Goal: Task Accomplishment & Management: Complete application form

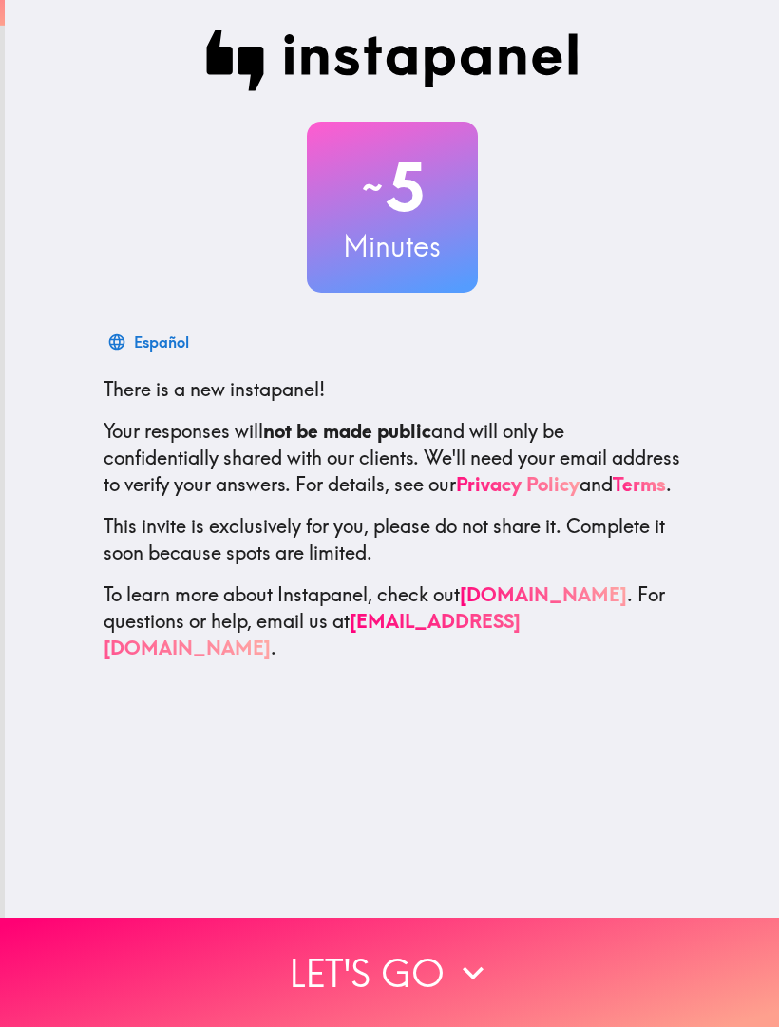
click at [430, 968] on button "Let's go" at bounding box center [389, 972] width 779 height 109
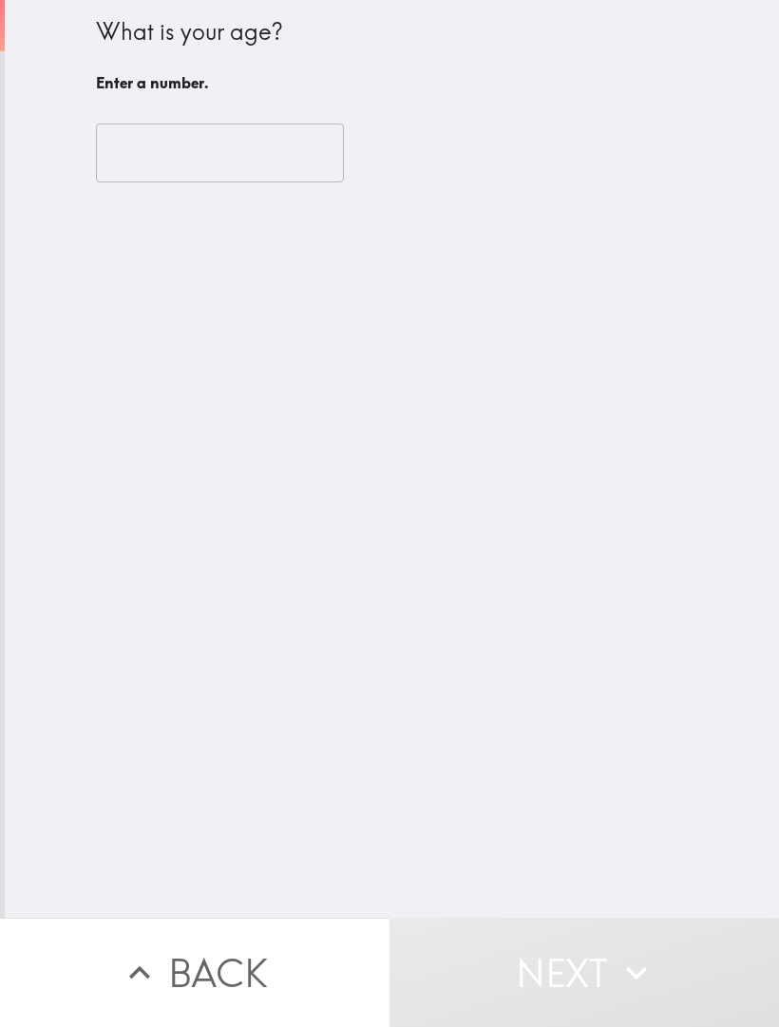
click at [275, 176] on input "number" at bounding box center [220, 153] width 248 height 59
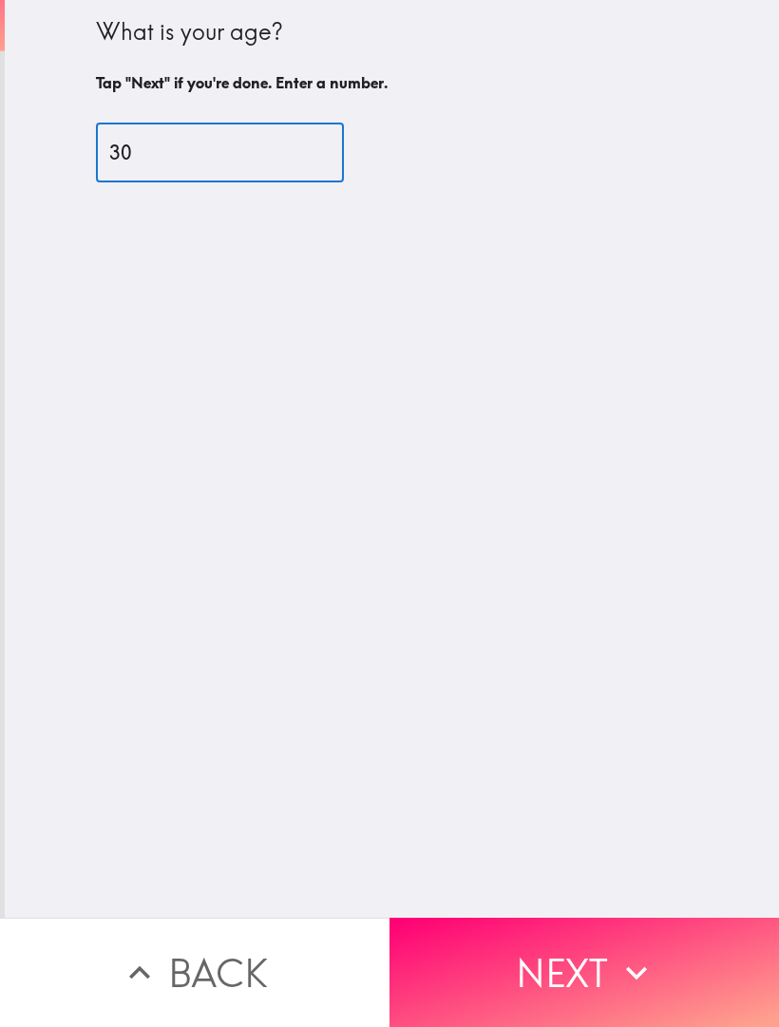
type input "30"
click at [713, 584] on div "What is your age? Tap "Next" if you're done. Enter a number. 30 ​" at bounding box center [392, 459] width 774 height 918
click at [616, 949] on button "Next" at bounding box center [585, 972] width 390 height 109
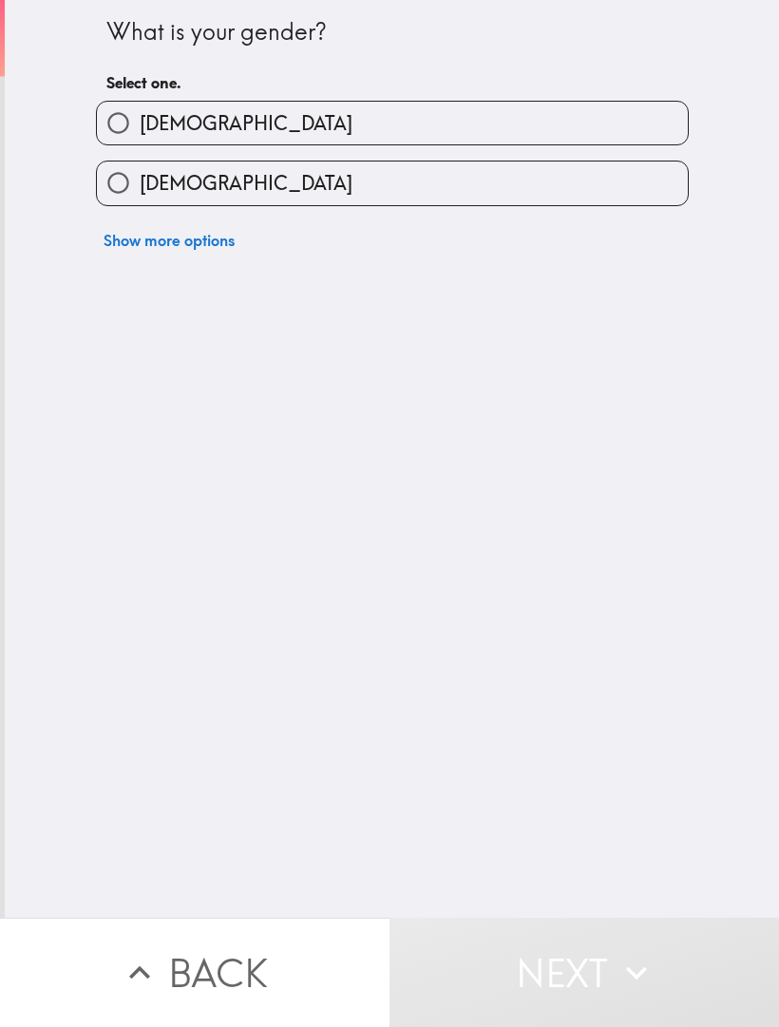
click at [589, 191] on label "[DEMOGRAPHIC_DATA]" at bounding box center [392, 183] width 591 height 43
click at [140, 191] on input "[DEMOGRAPHIC_DATA]" at bounding box center [118, 183] width 43 height 43
radio input "true"
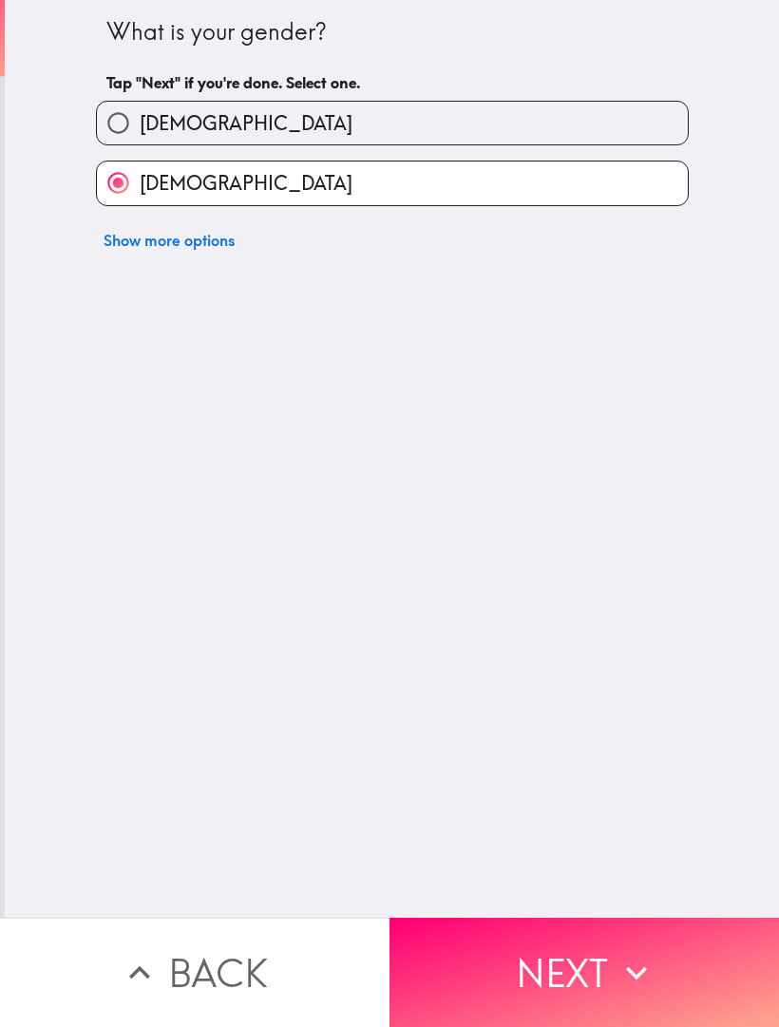
click at [557, 973] on button "Next" at bounding box center [585, 972] width 390 height 109
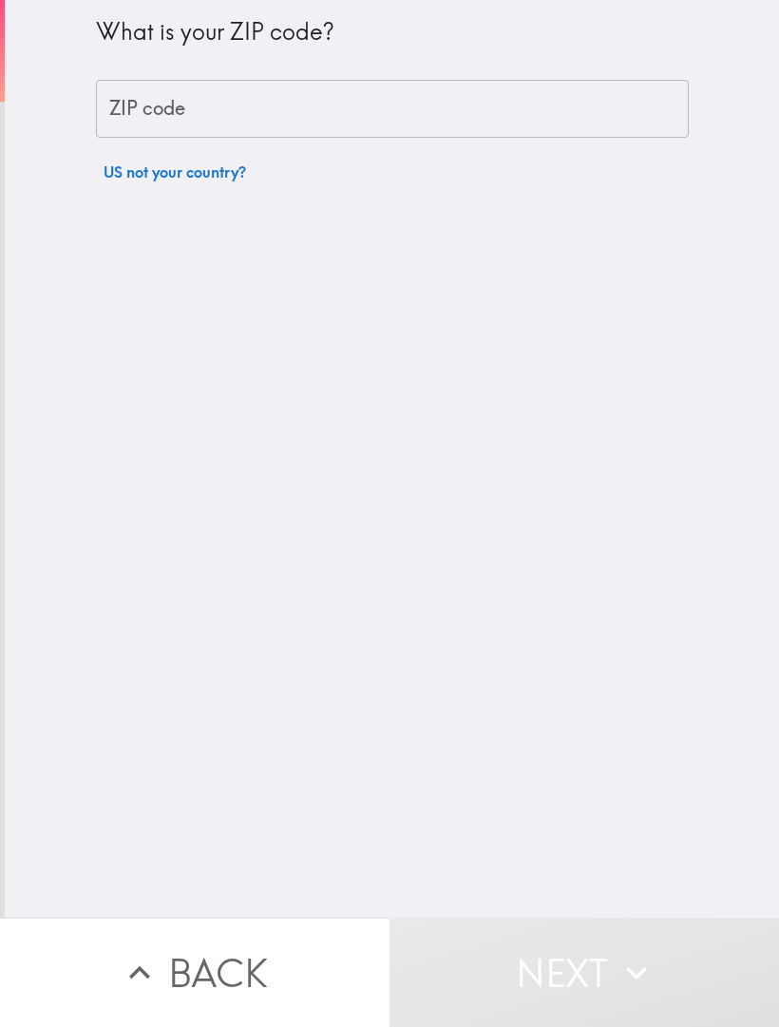
click at [608, 116] on input "ZIP code" at bounding box center [392, 109] width 593 height 59
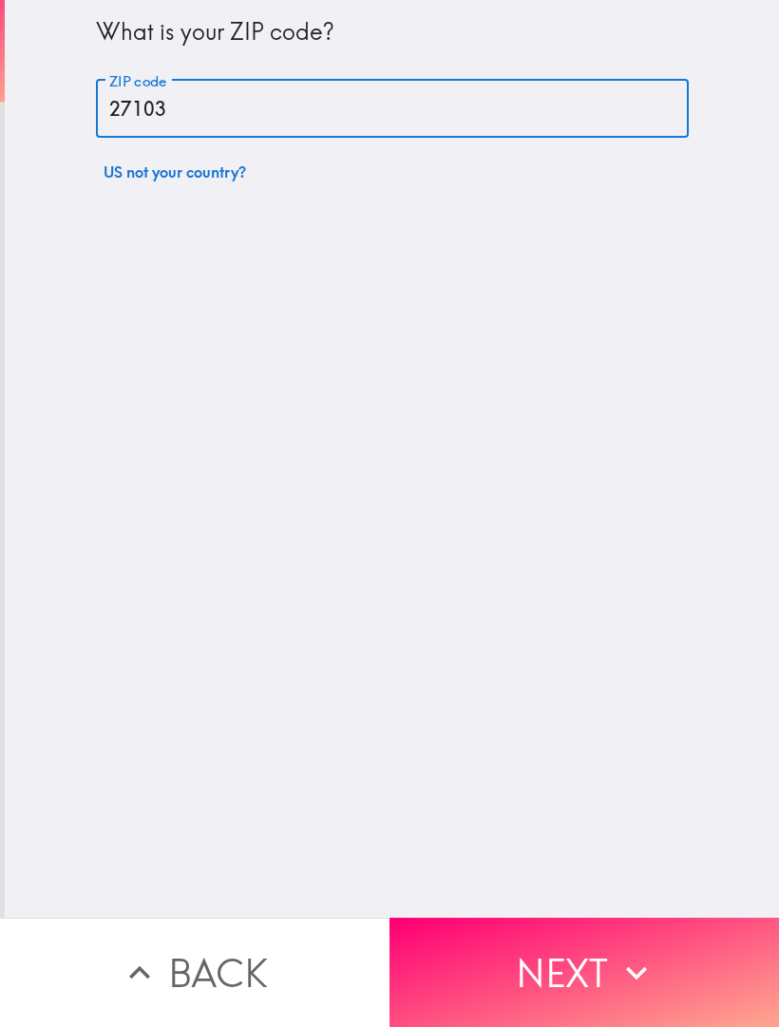
type input "27103"
click at [502, 581] on div "What is your ZIP code? ZIP code 27103 ZIP code US not your country?" at bounding box center [392, 459] width 774 height 918
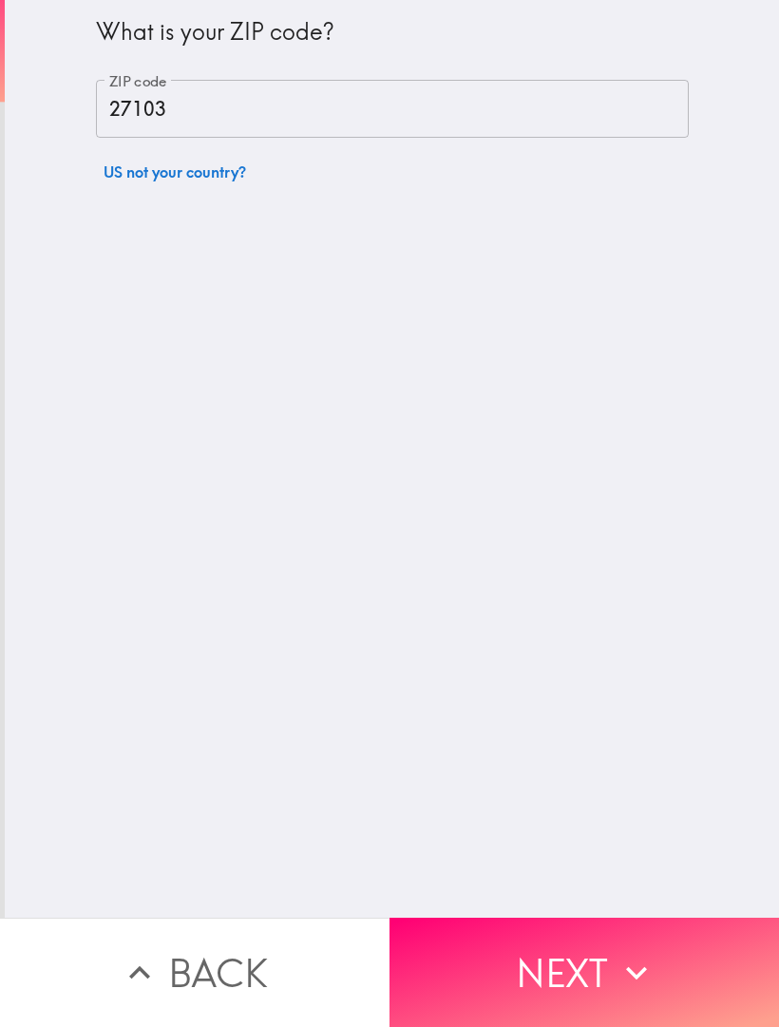
click at [670, 973] on button "Next" at bounding box center [585, 972] width 390 height 109
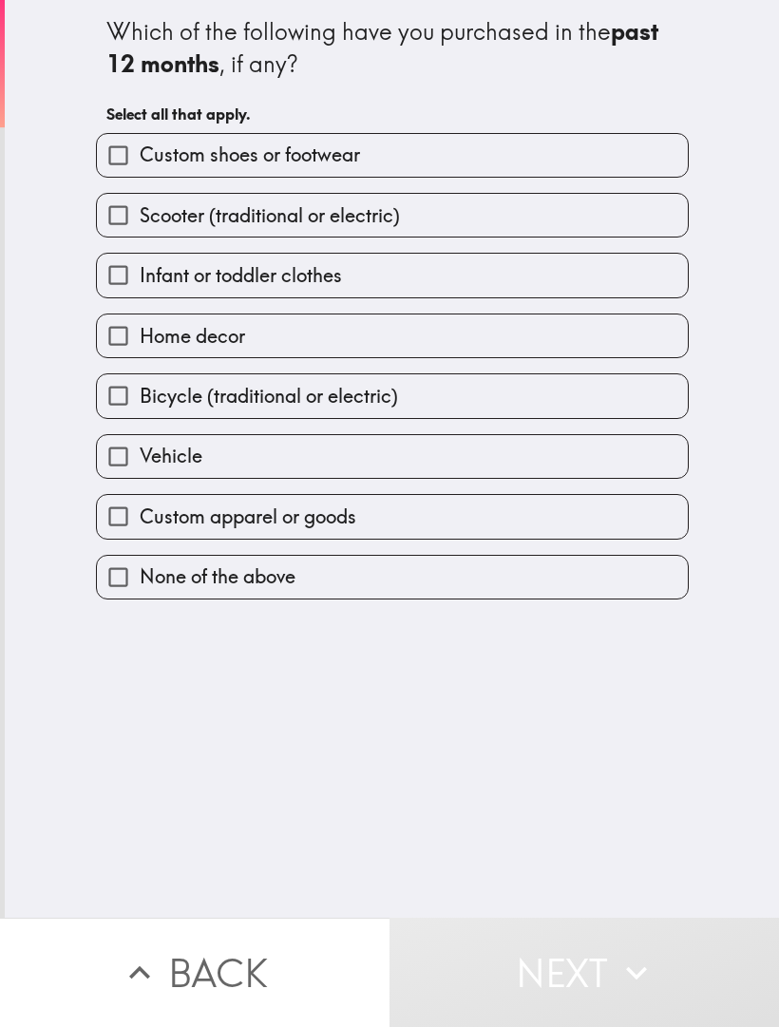
click at [644, 148] on label "Custom shoes or footwear" at bounding box center [392, 155] width 591 height 43
click at [140, 148] on input "Custom shoes or footwear" at bounding box center [118, 155] width 43 height 43
checkbox input "true"
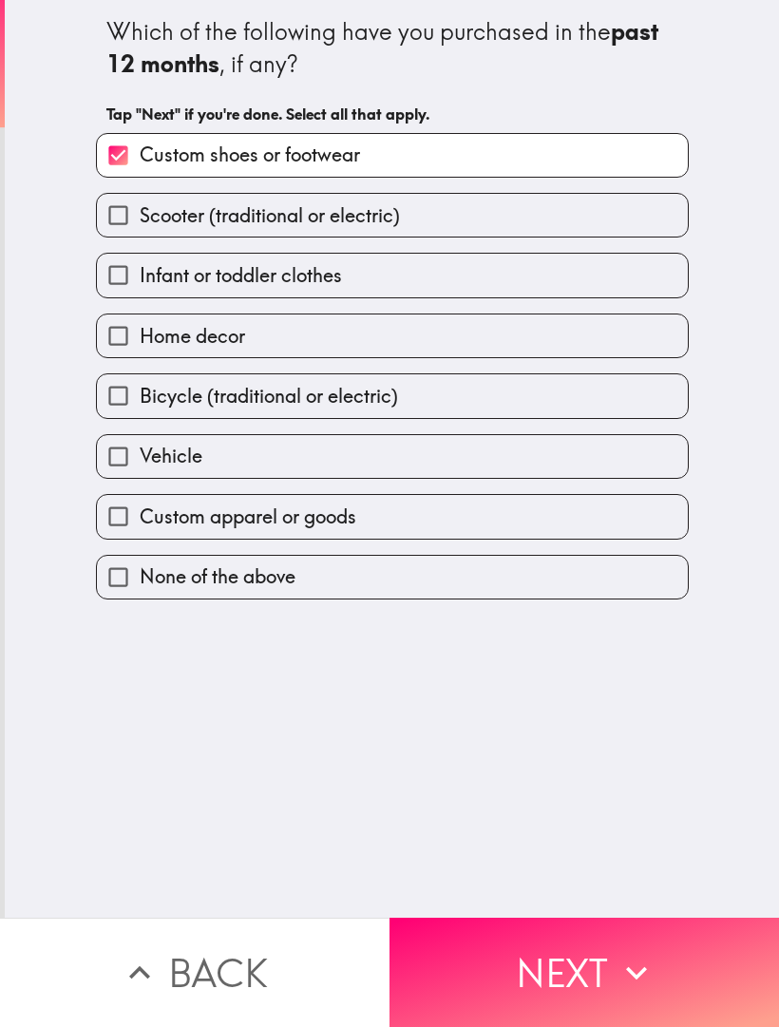
click at [561, 333] on label "Home decor" at bounding box center [392, 335] width 591 height 43
click at [140, 333] on input "Home decor" at bounding box center [118, 335] width 43 height 43
checkbox input "true"
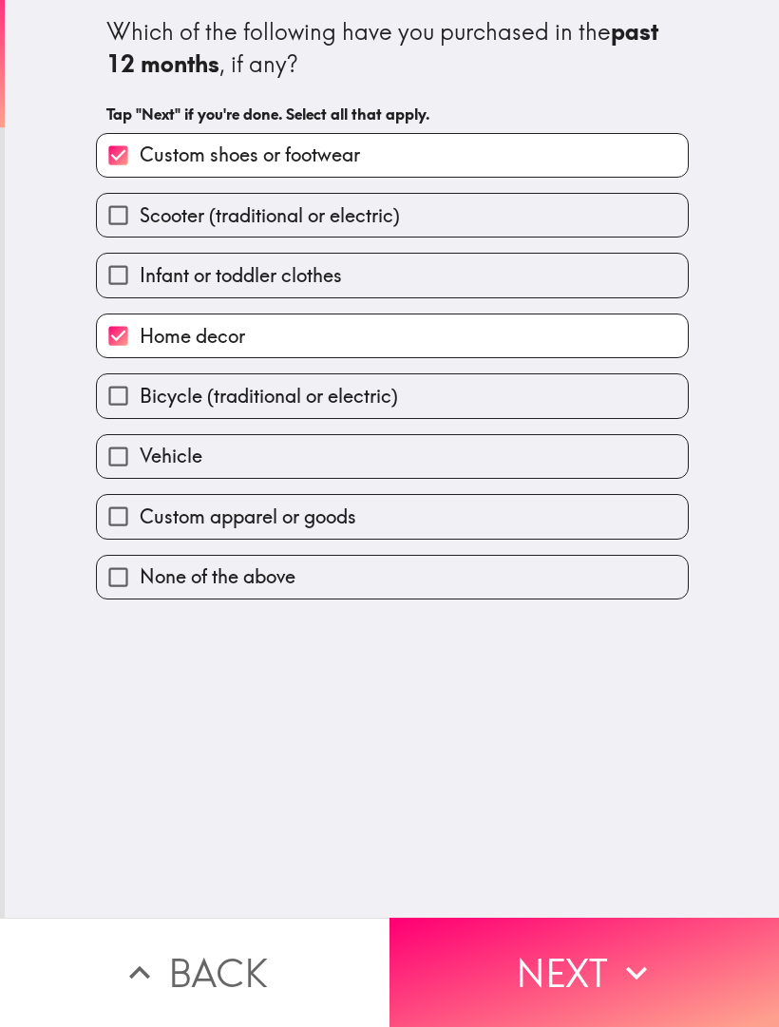
click at [546, 516] on label "Custom apparel or goods" at bounding box center [392, 516] width 591 height 43
click at [140, 516] on input "Custom apparel or goods" at bounding box center [118, 516] width 43 height 43
checkbox input "true"
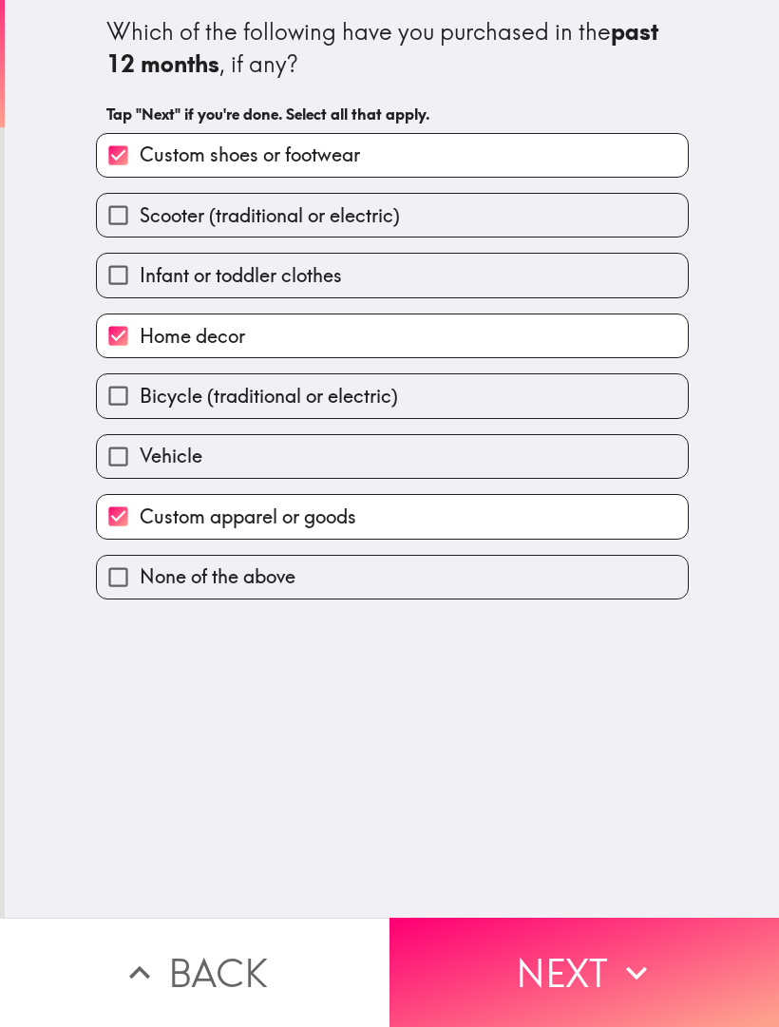
click at [516, 974] on button "Next" at bounding box center [585, 972] width 390 height 109
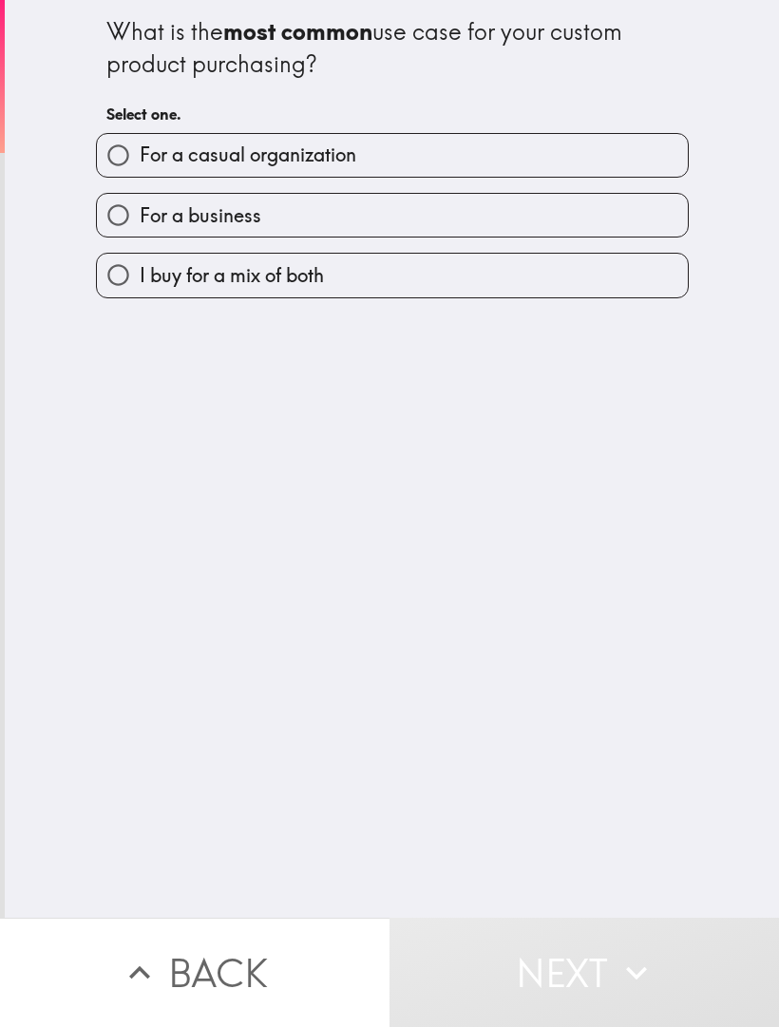
click at [492, 273] on label "I buy for a mix of both" at bounding box center [392, 275] width 591 height 43
click at [140, 273] on input "I buy for a mix of both" at bounding box center [118, 275] width 43 height 43
radio input "true"
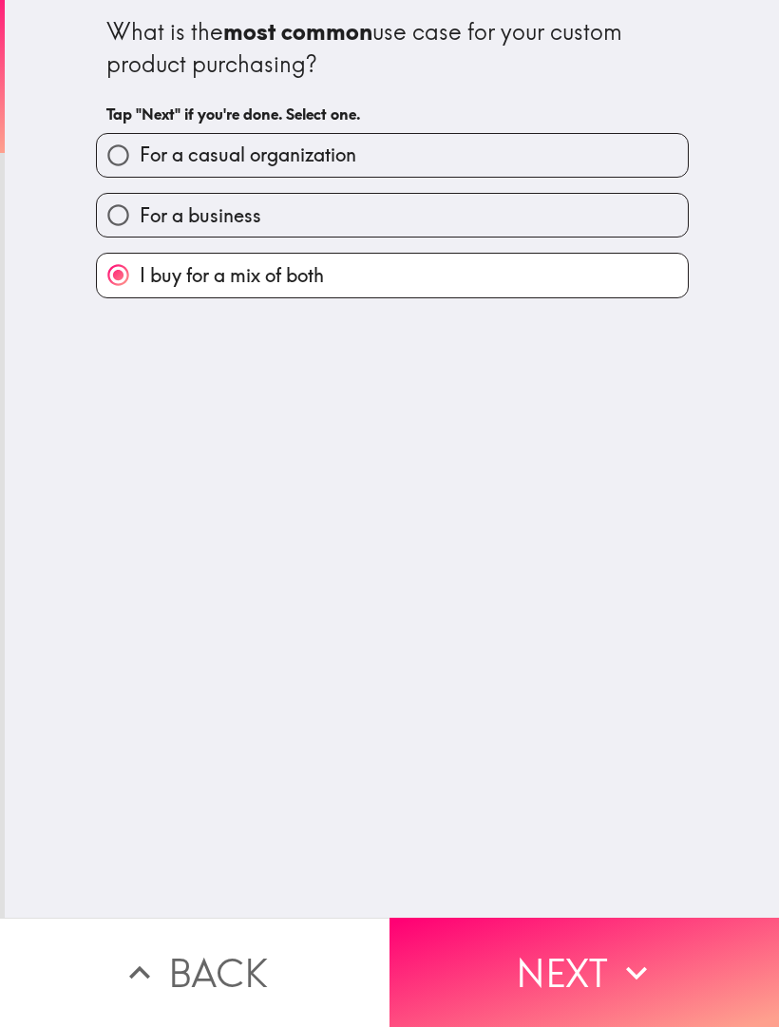
click at [584, 954] on button "Next" at bounding box center [585, 972] width 390 height 109
